Goal: Use online tool/utility: Utilize a website feature to perform a specific function

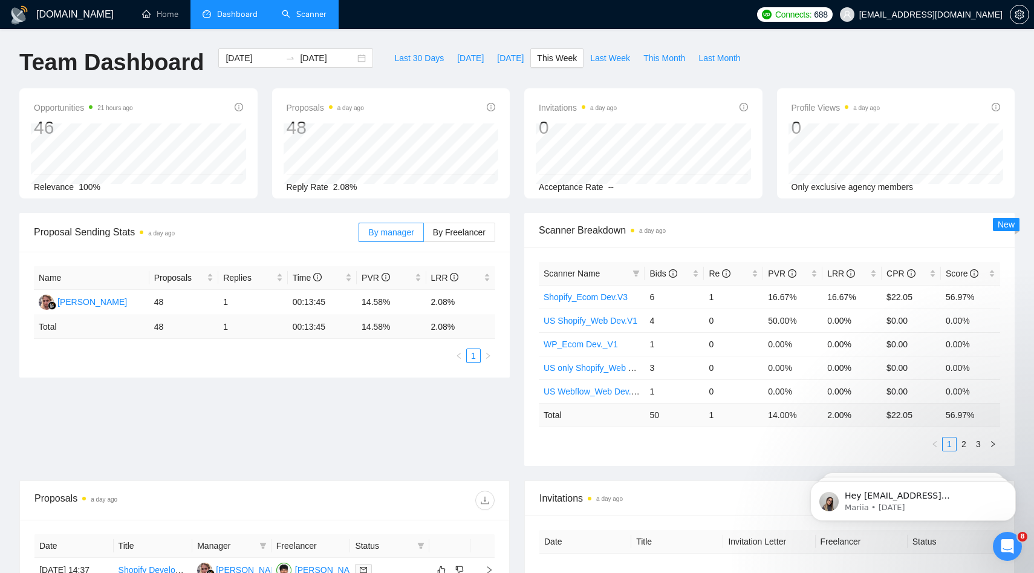
click at [285, 19] on link "Scanner" at bounding box center [304, 14] width 45 height 10
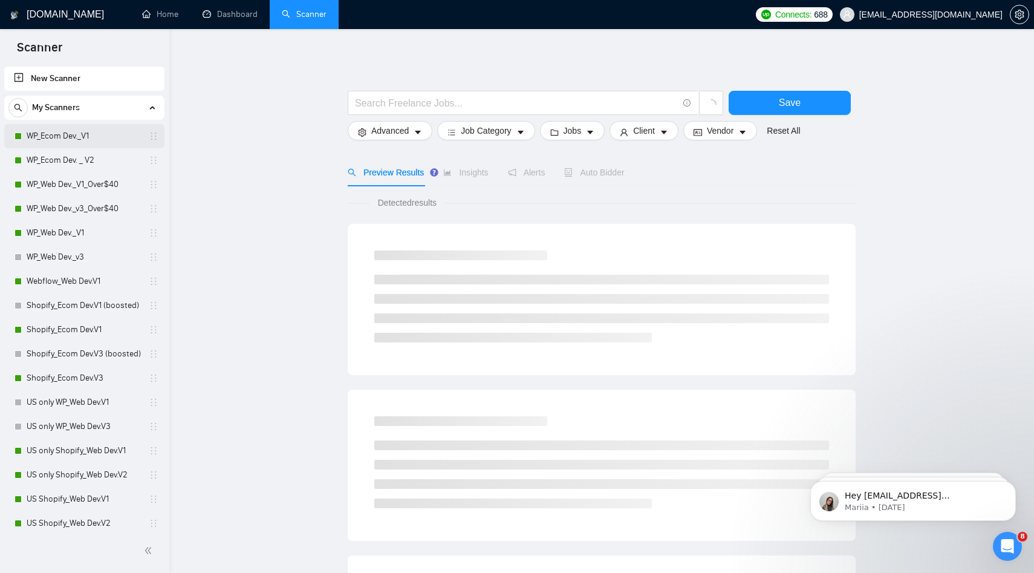
click at [99, 138] on link "WP_Ecom Dev._V1" at bounding box center [84, 136] width 115 height 24
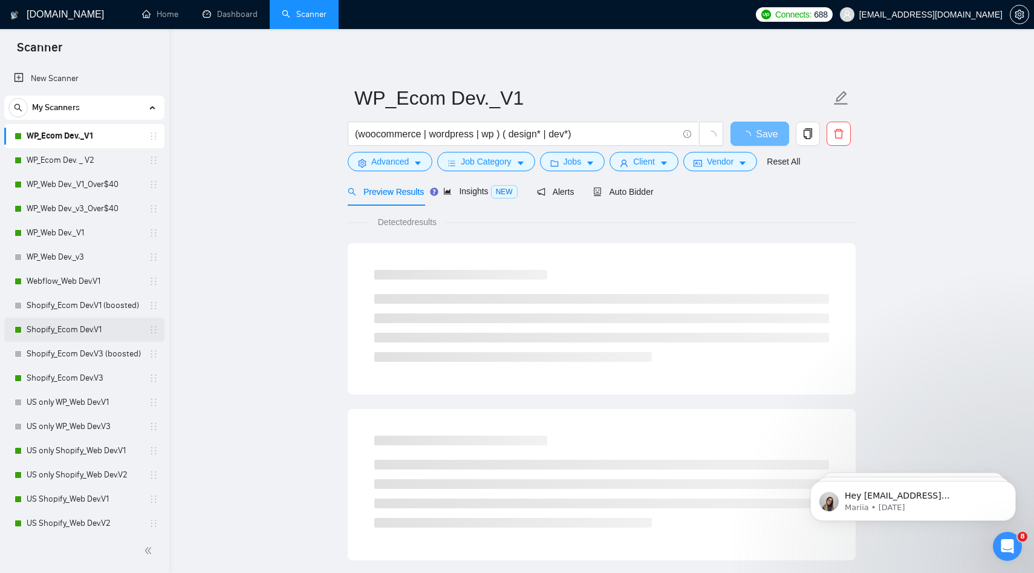
click at [93, 332] on link "Shopify_Ecom Dev.V1" at bounding box center [84, 330] width 115 height 24
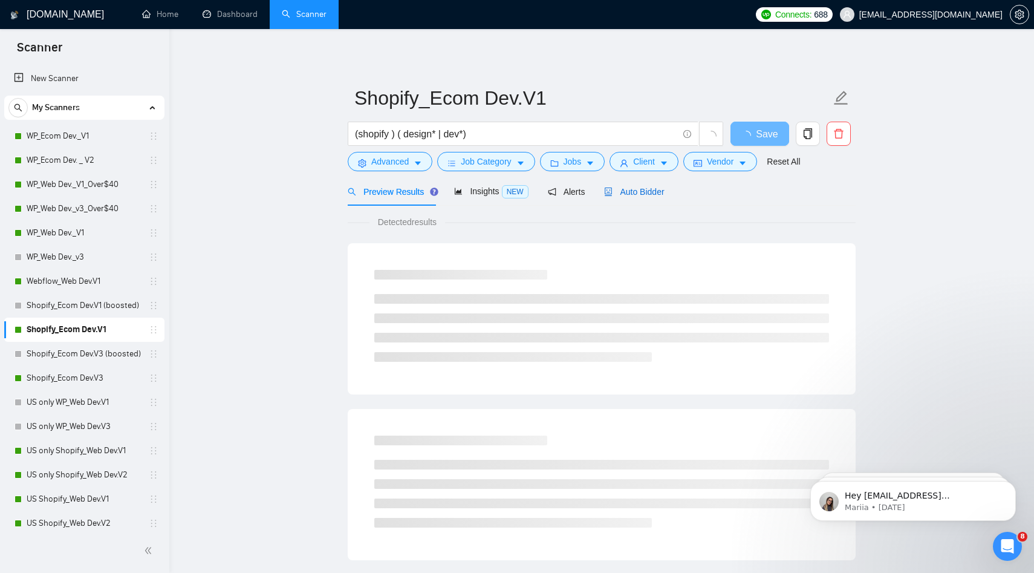
click at [635, 195] on span "Auto Bidder" at bounding box center [634, 192] width 60 height 10
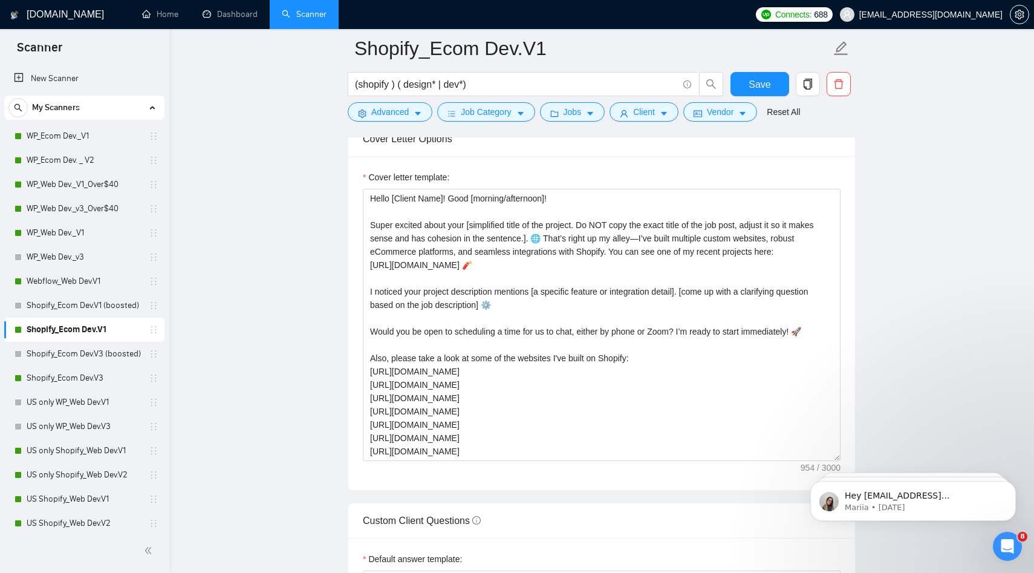
scroll to position [1461, 0]
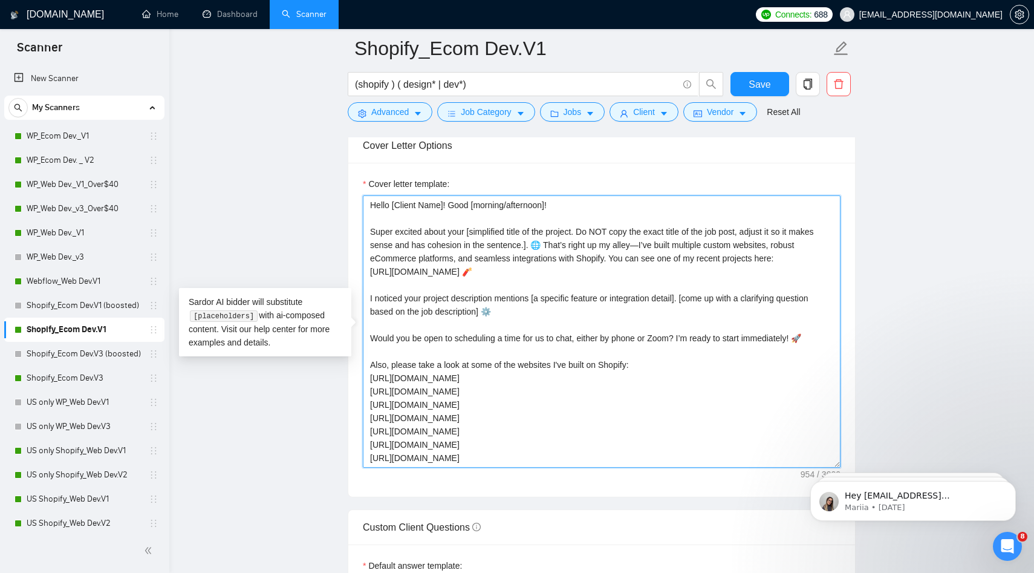
drag, startPoint x: 494, startPoint y: 428, endPoint x: 354, endPoint y: 394, distance: 143.9
click at [354, 393] on div "Cover letter template: Hello [Client Name]! Good [morning/afternoon]! Super exc…" at bounding box center [601, 330] width 507 height 334
